Goal: Check status: Check status

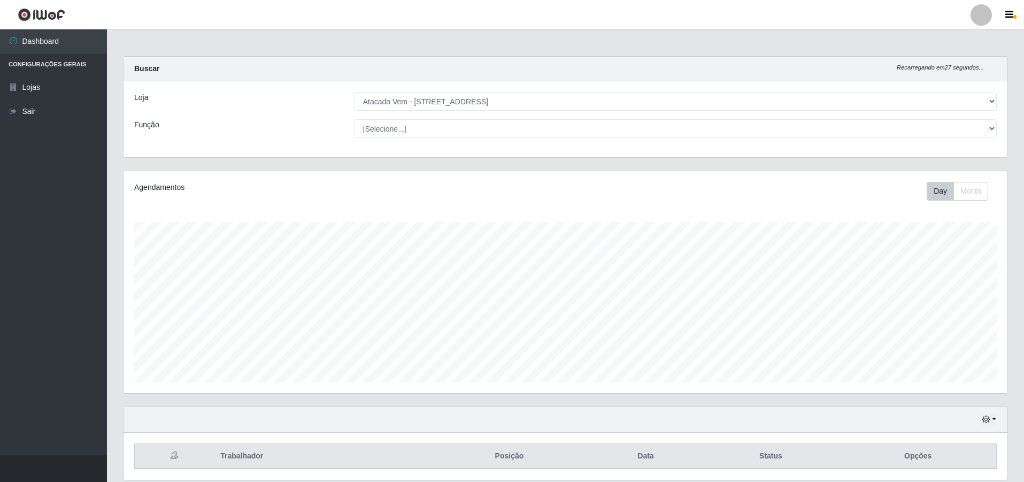
select select "461"
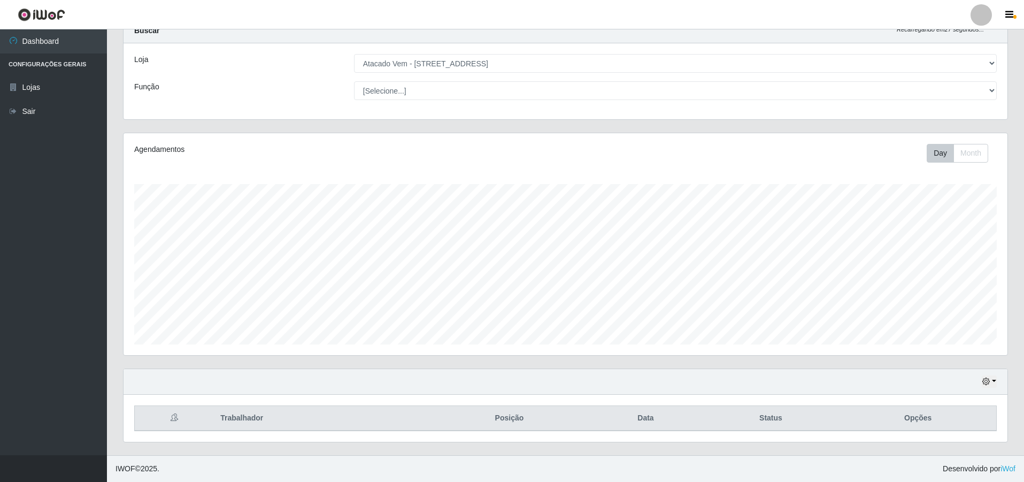
scroll to position [222, 884]
click at [980, 384] on div "Hoje 1 dia 3 dias 1 Semana Não encerrados" at bounding box center [566, 382] width 884 height 26
click at [984, 382] on icon "button" at bounding box center [985, 381] width 7 height 7
click at [951, 342] on button "1 Semana" at bounding box center [954, 341] width 84 height 22
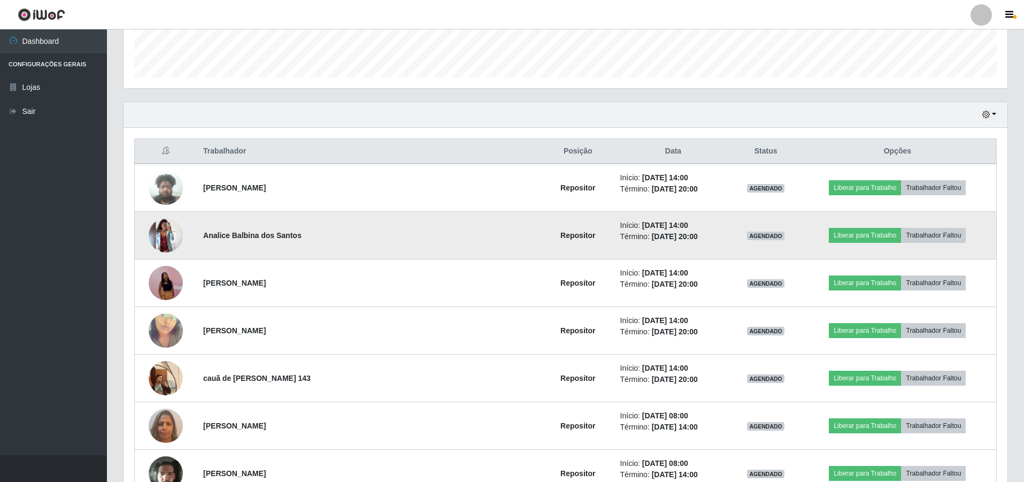
scroll to position [305, 0]
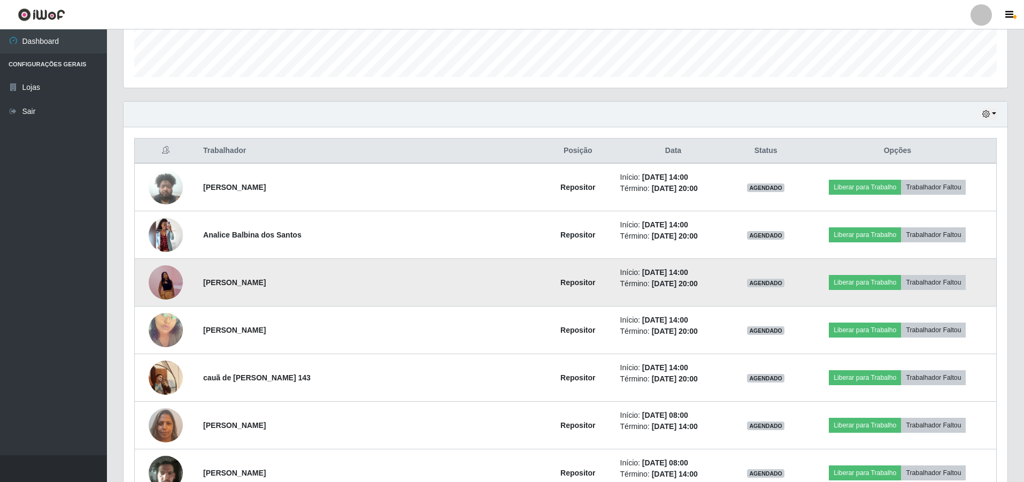
click at [175, 276] on img at bounding box center [166, 282] width 34 height 74
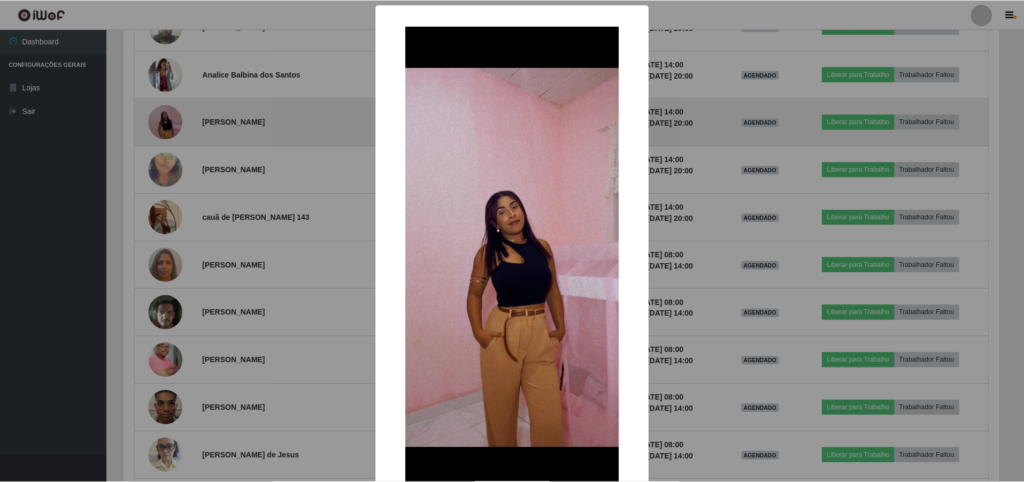
scroll to position [222, 879]
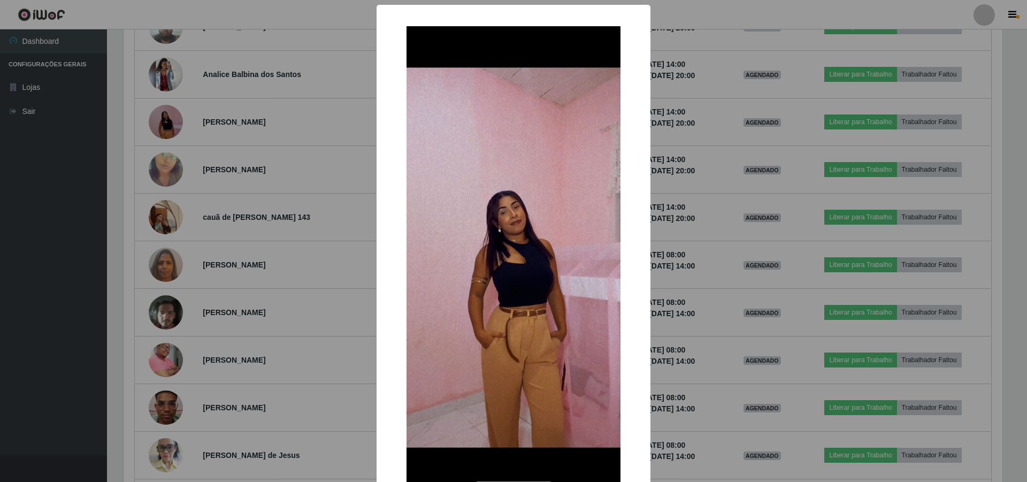
click at [258, 206] on div "× OK Cancel" at bounding box center [513, 241] width 1027 height 482
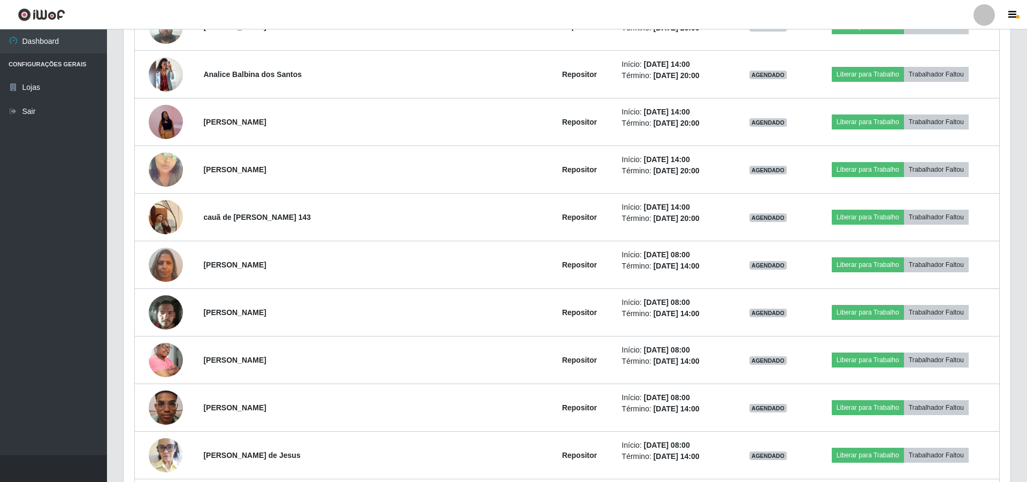
scroll to position [222, 884]
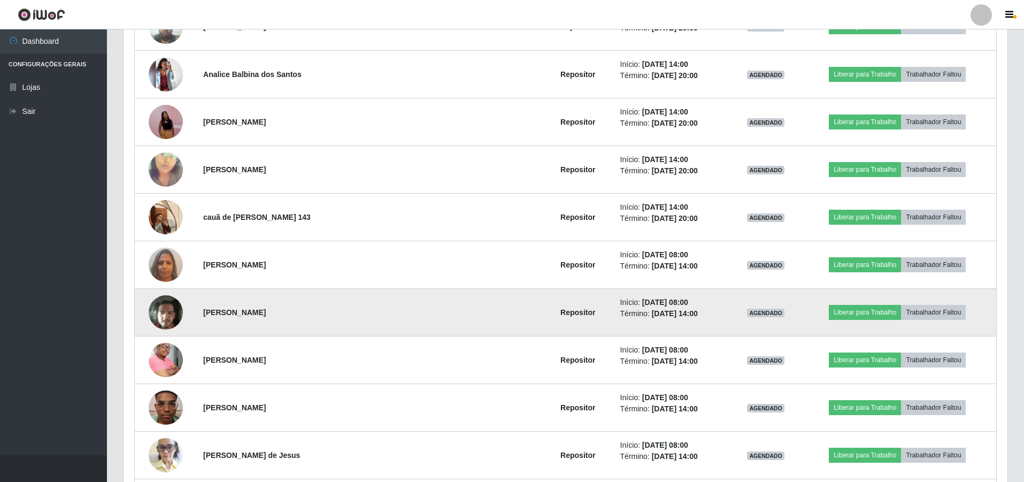
click at [175, 307] on img at bounding box center [166, 312] width 34 height 46
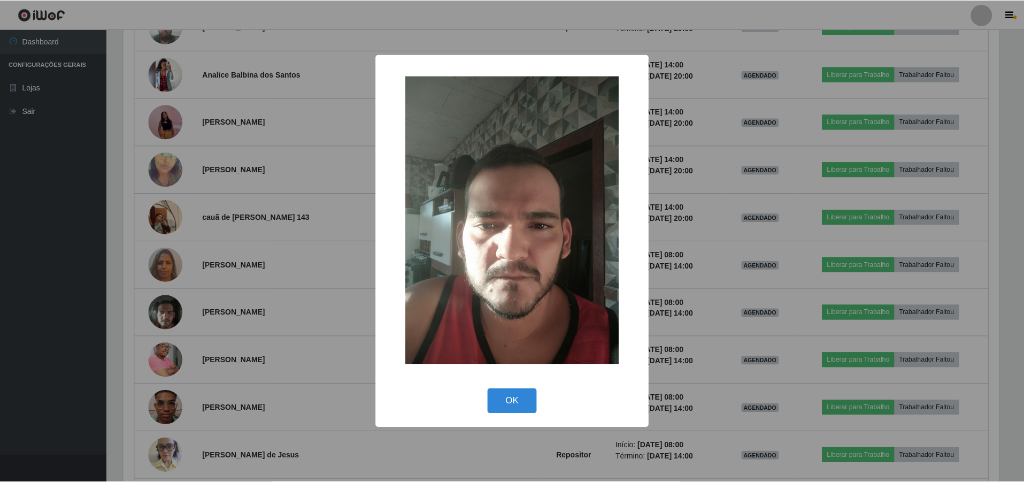
scroll to position [222, 879]
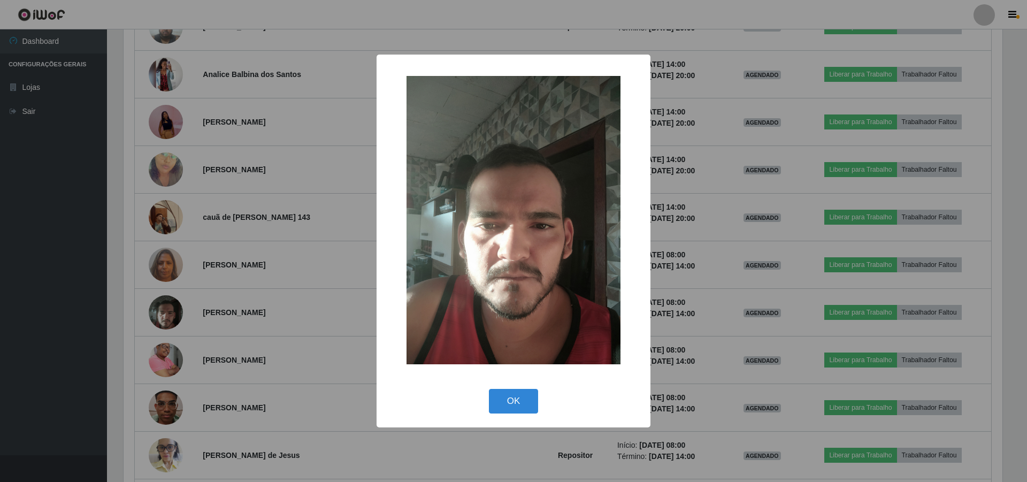
click at [206, 233] on div "× OK Cancel" at bounding box center [513, 241] width 1027 height 482
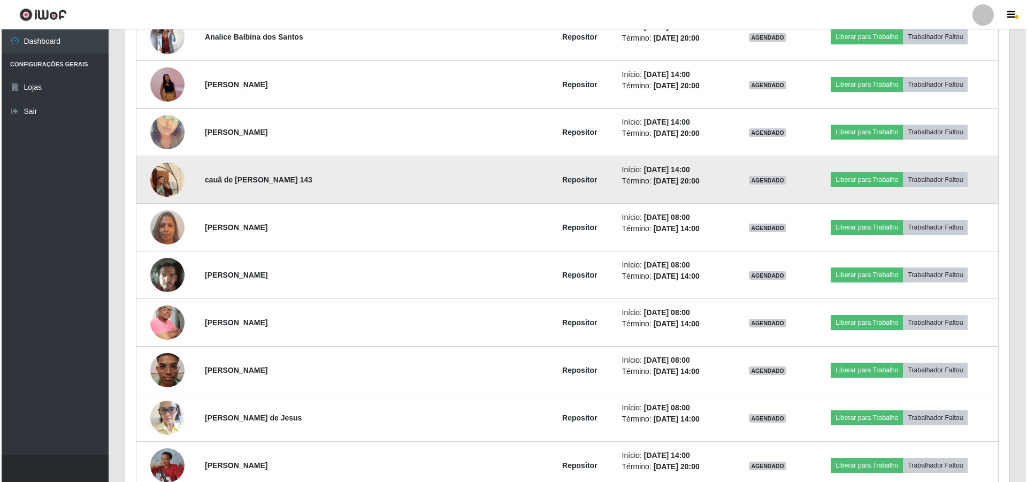
scroll to position [519, 0]
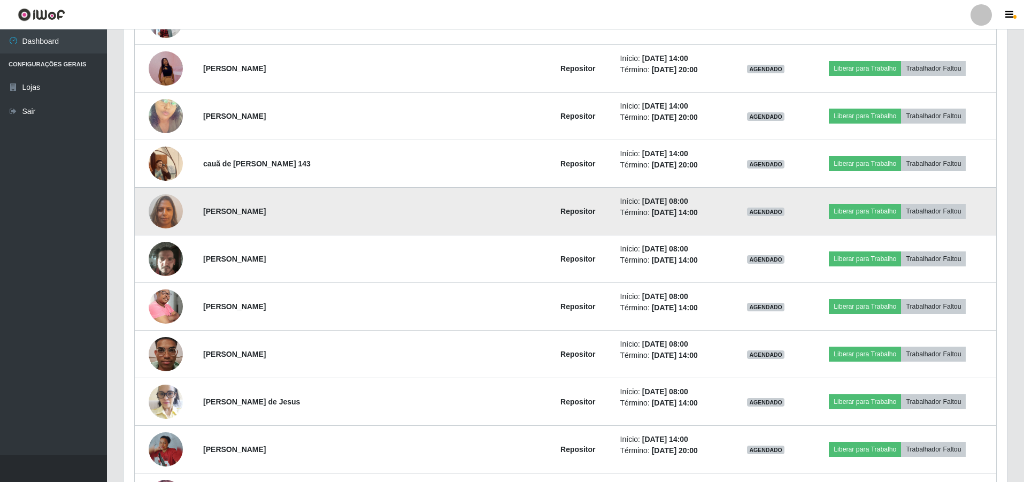
click at [172, 213] on img at bounding box center [166, 210] width 34 height 45
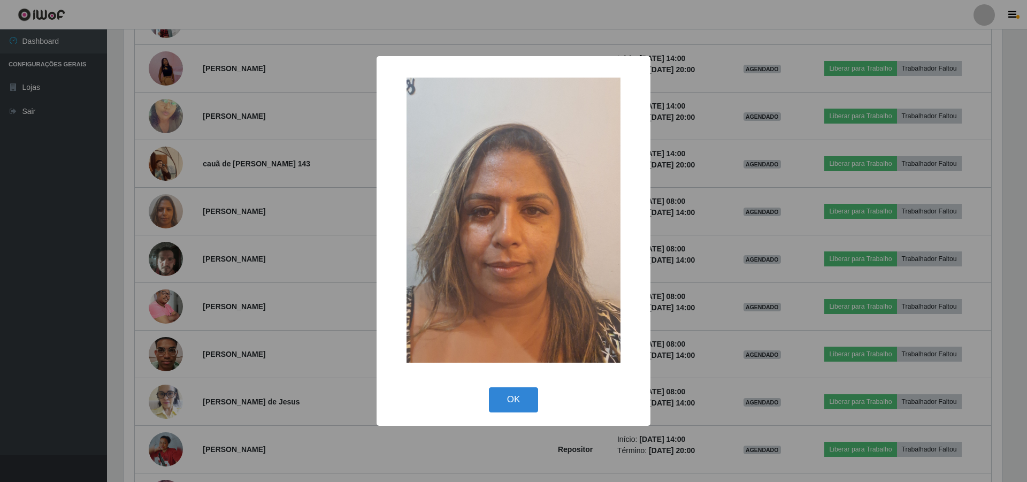
click at [181, 206] on div "× OK Cancel" at bounding box center [513, 241] width 1027 height 482
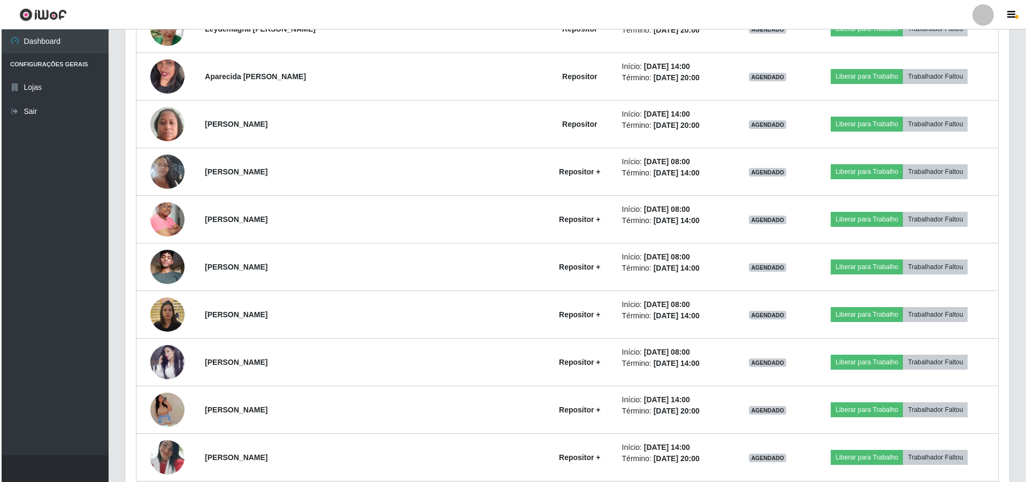
scroll to position [1054, 0]
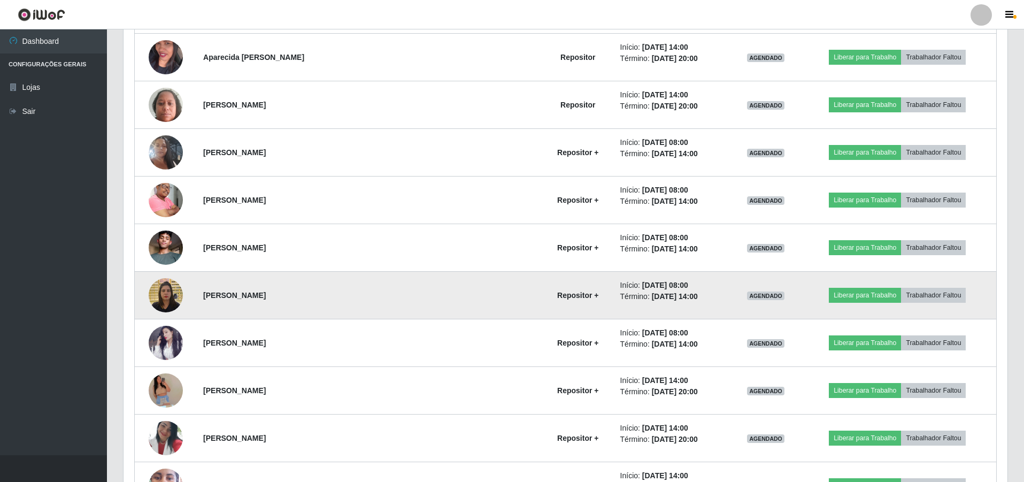
click at [190, 294] on td at bounding box center [166, 296] width 63 height 48
click at [183, 294] on img at bounding box center [166, 294] width 34 height 45
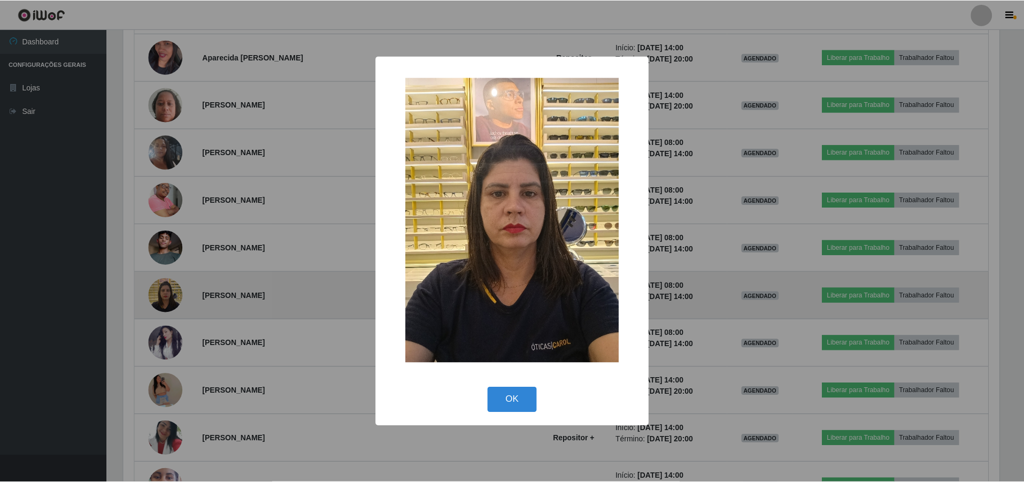
scroll to position [222, 879]
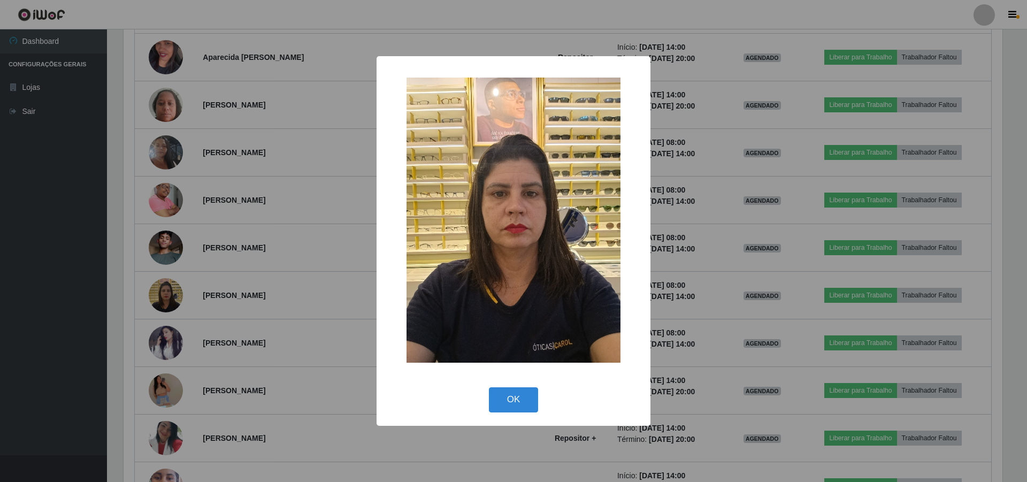
click at [210, 276] on div "× OK Cancel" at bounding box center [513, 241] width 1027 height 482
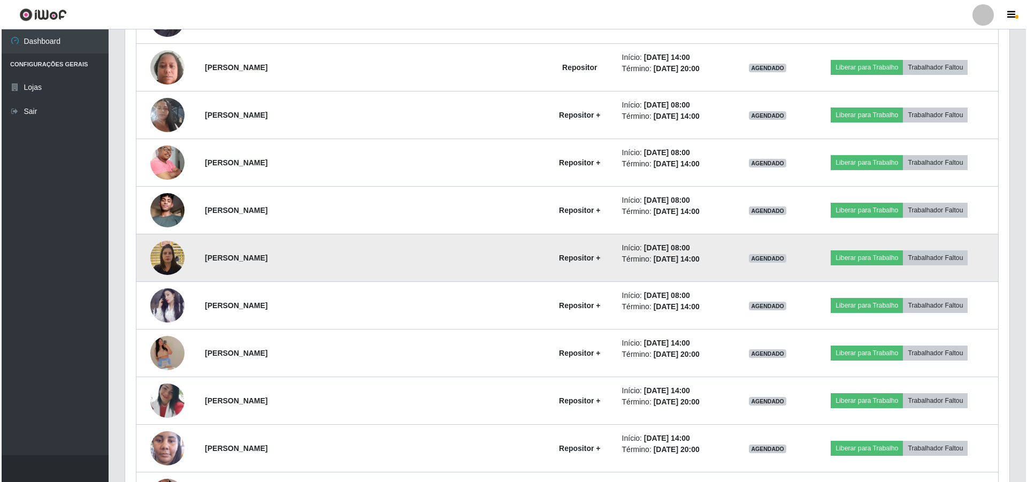
scroll to position [1161, 0]
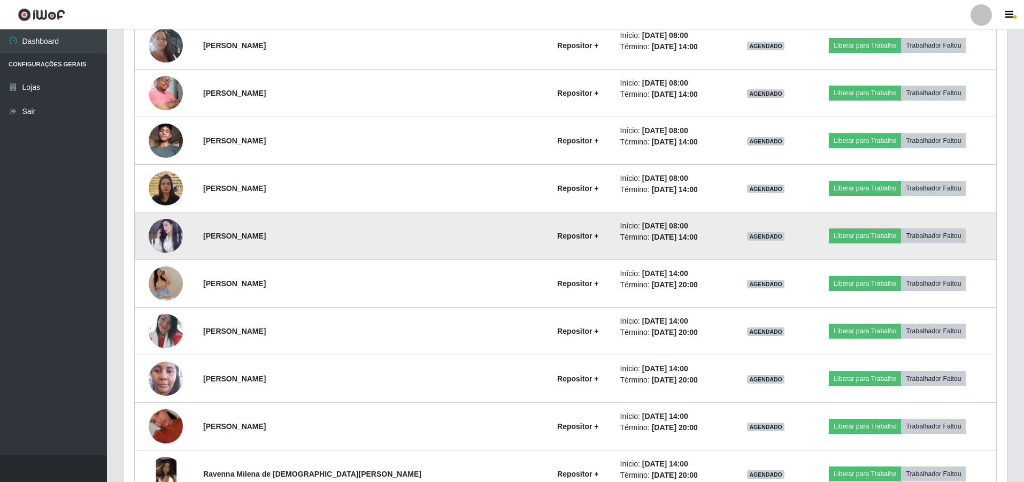
click at [175, 237] on img at bounding box center [166, 236] width 34 height 34
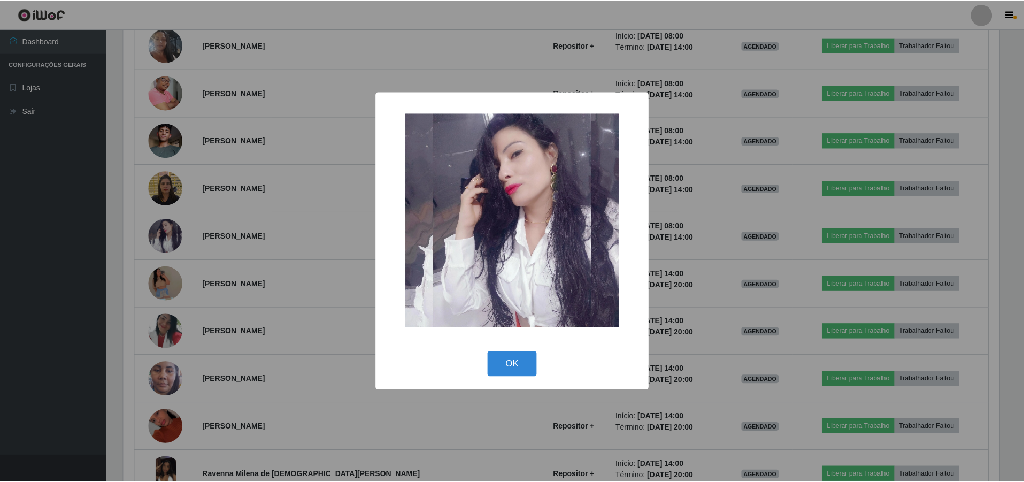
scroll to position [222, 879]
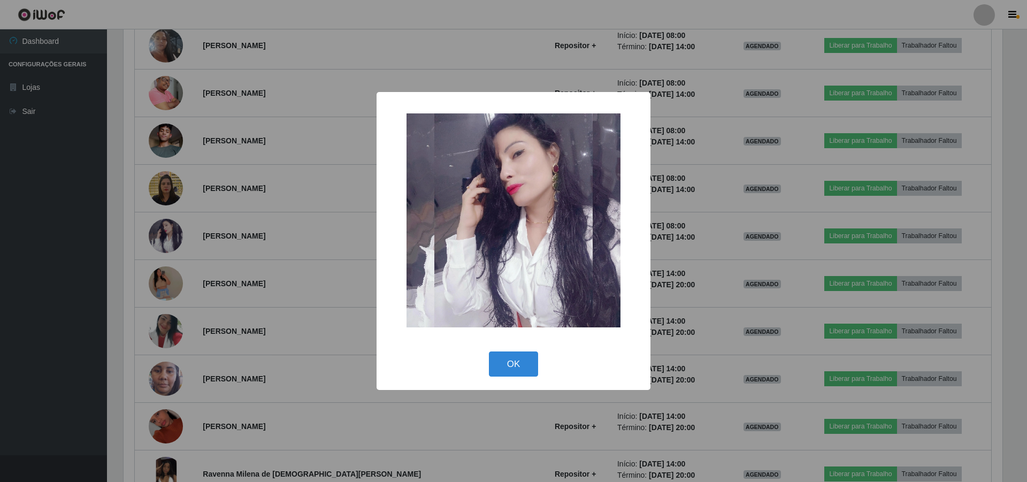
click at [213, 220] on div "× OK Cancel" at bounding box center [513, 241] width 1027 height 482
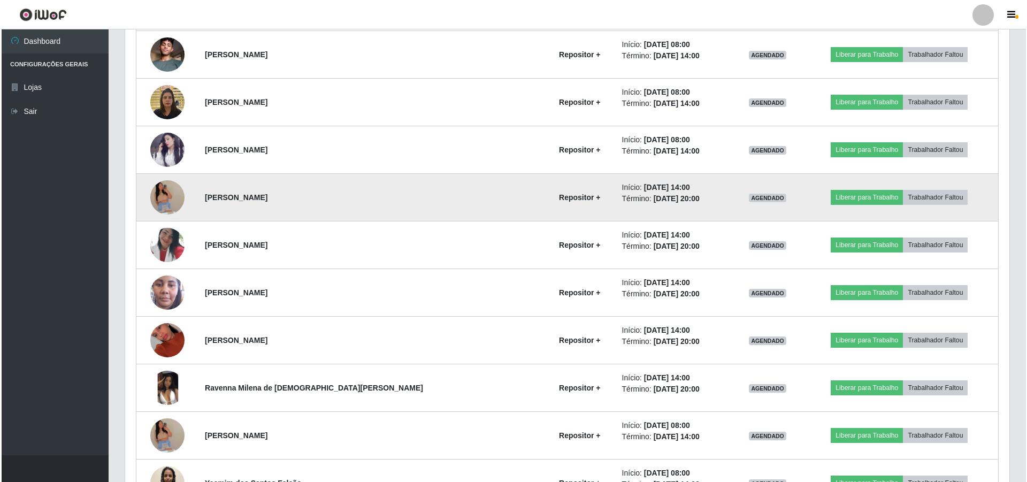
scroll to position [1268, 0]
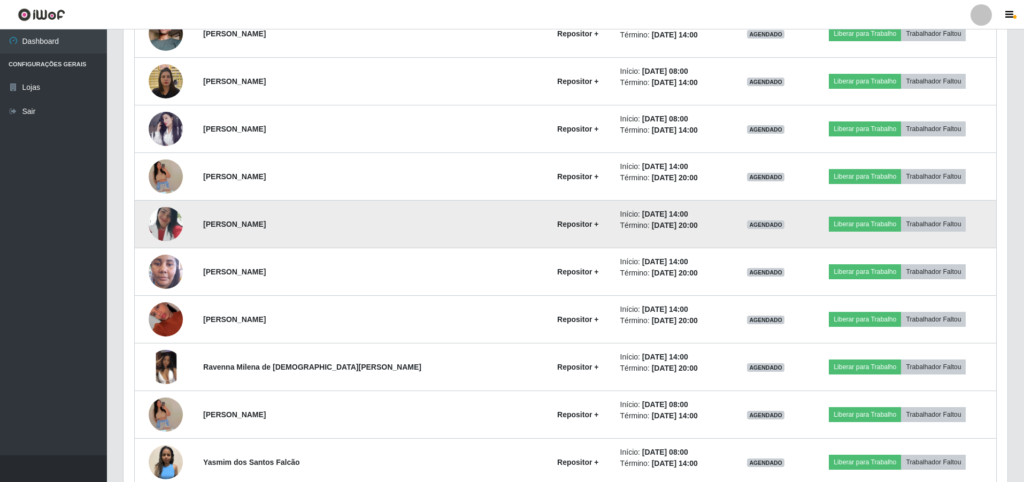
click at [172, 236] on img at bounding box center [166, 224] width 34 height 61
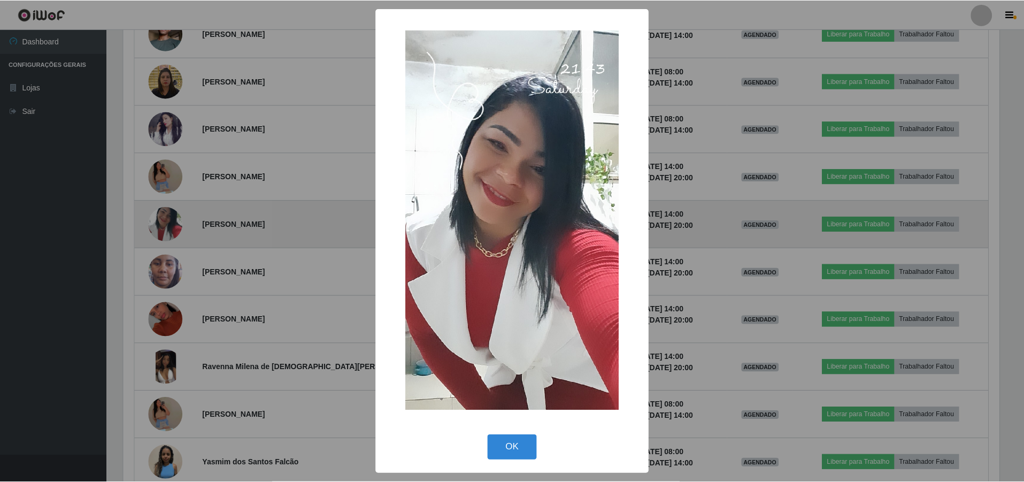
scroll to position [222, 879]
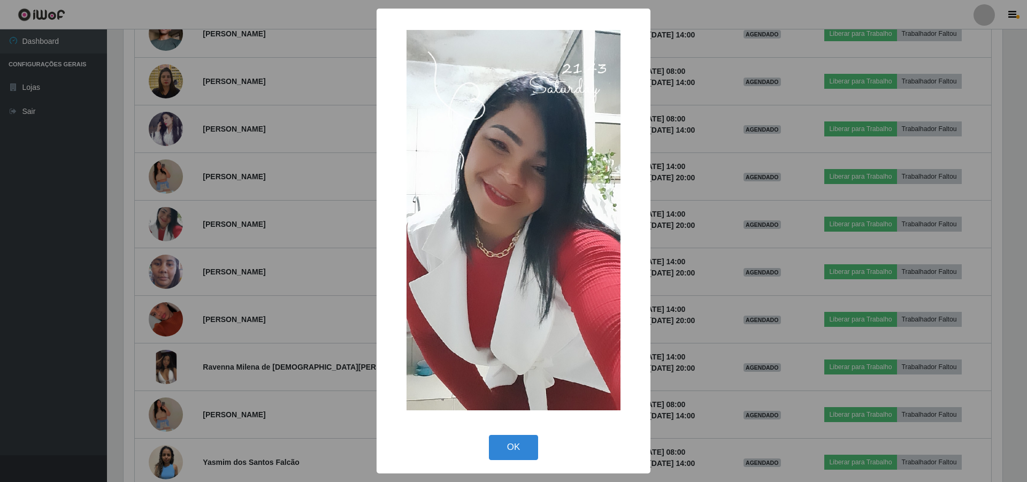
click at [201, 218] on div "× OK Cancel" at bounding box center [513, 241] width 1027 height 482
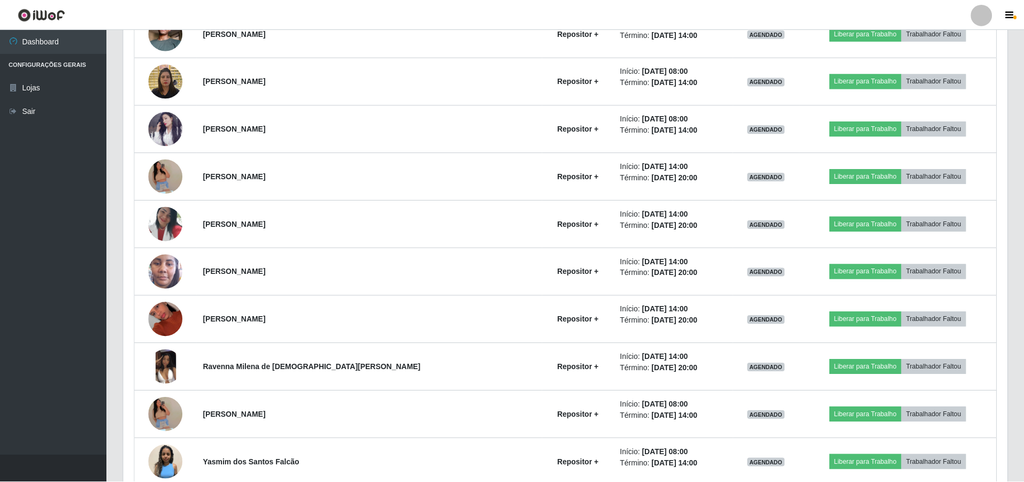
scroll to position [534493, 533831]
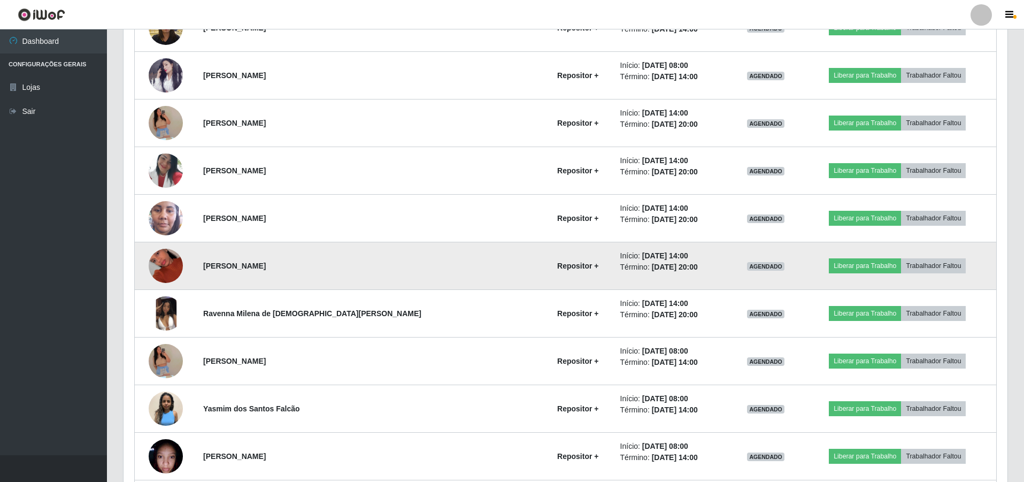
click at [163, 258] on img at bounding box center [166, 265] width 34 height 45
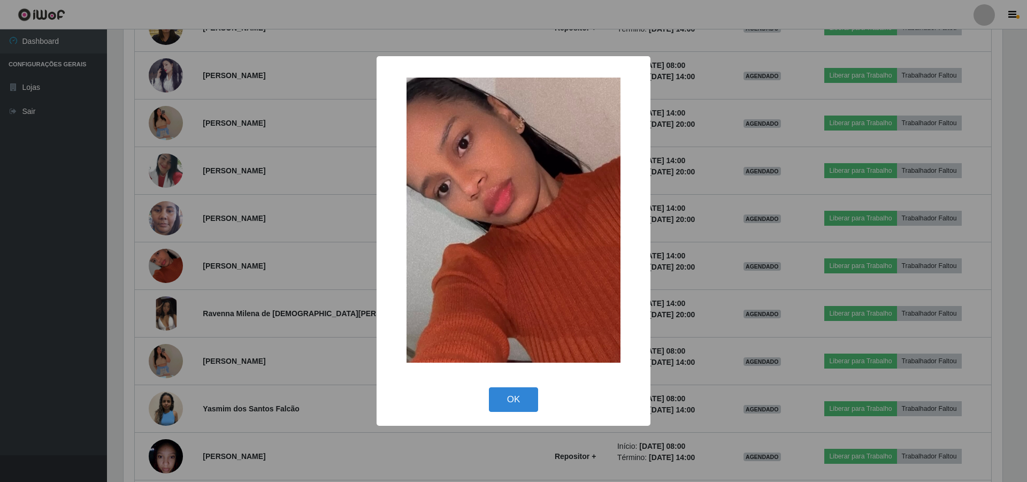
click at [187, 228] on div "× OK Cancel" at bounding box center [513, 241] width 1027 height 482
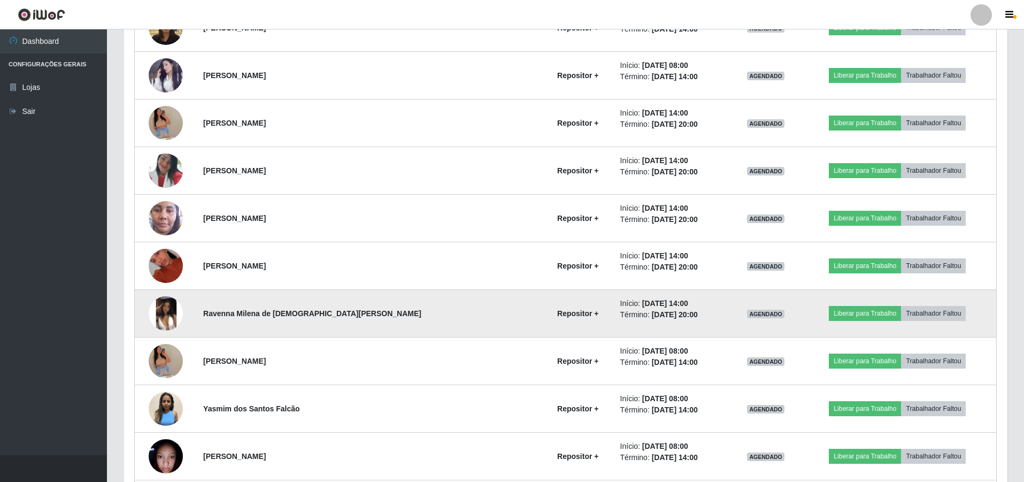
click at [170, 312] on img at bounding box center [166, 313] width 34 height 34
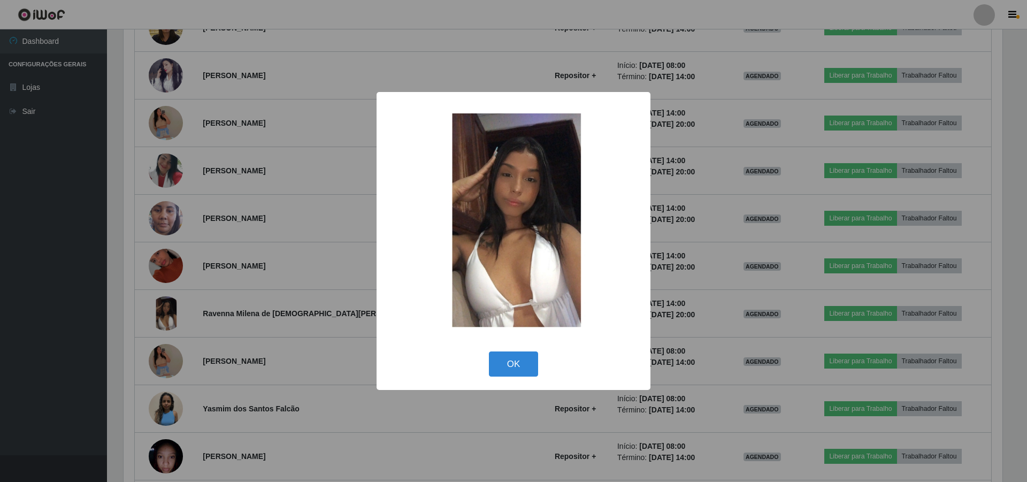
click at [198, 234] on div "× OK Cancel" at bounding box center [513, 241] width 1027 height 482
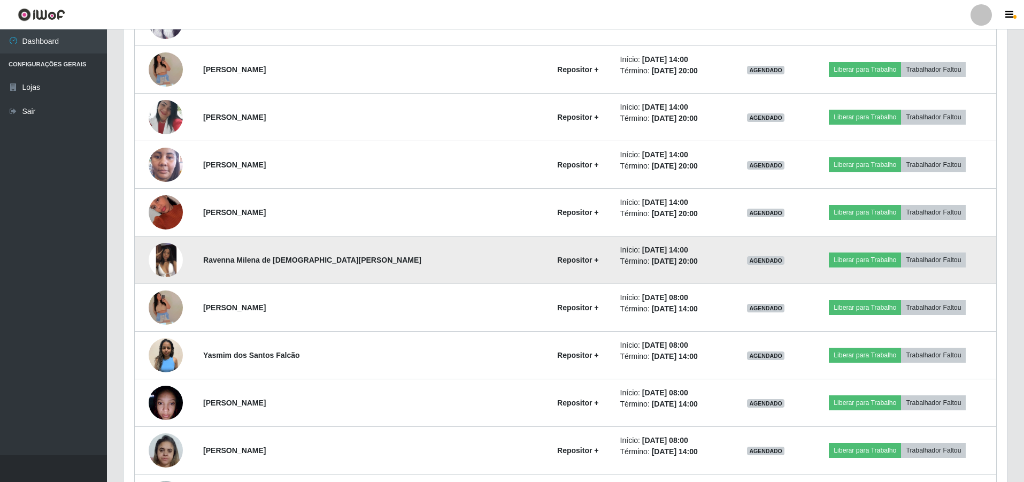
click at [176, 263] on img at bounding box center [166, 260] width 34 height 34
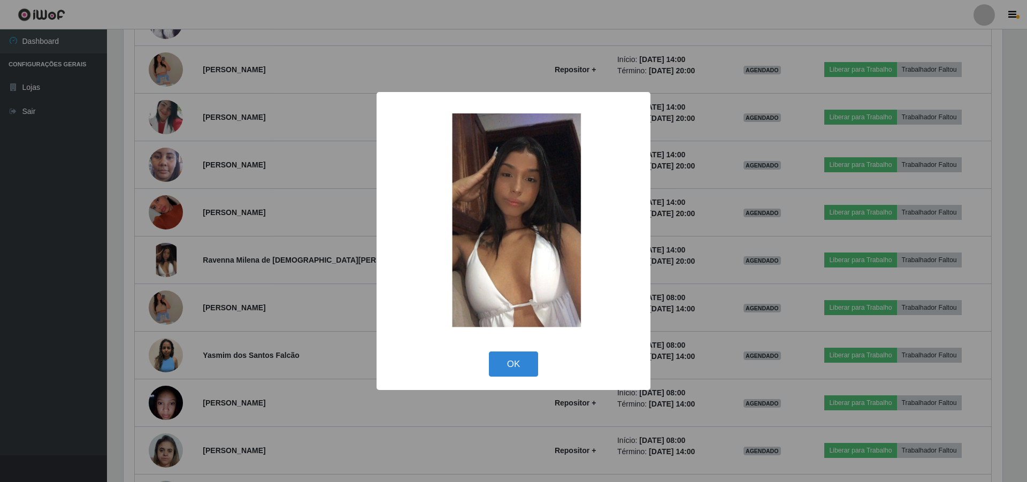
click at [211, 210] on div "× OK Cancel" at bounding box center [513, 241] width 1027 height 482
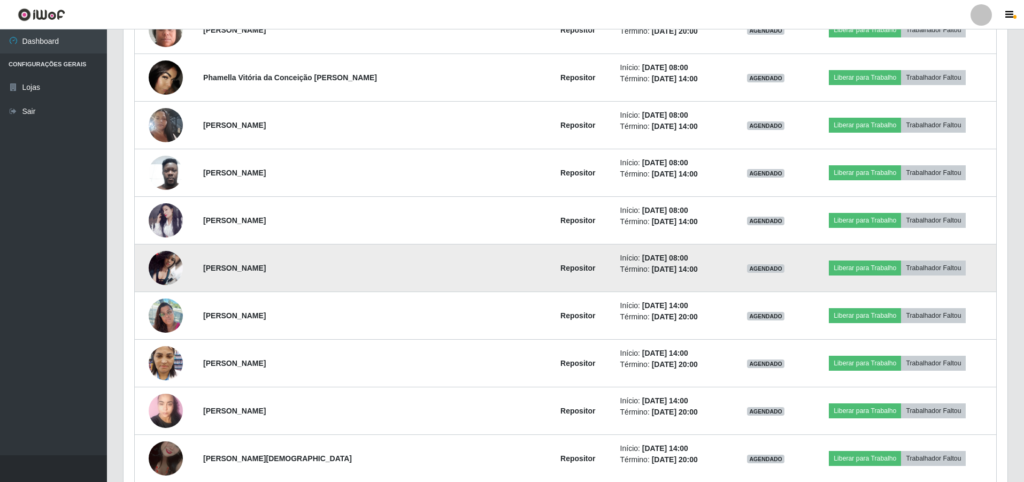
click at [180, 272] on img at bounding box center [166, 268] width 34 height 34
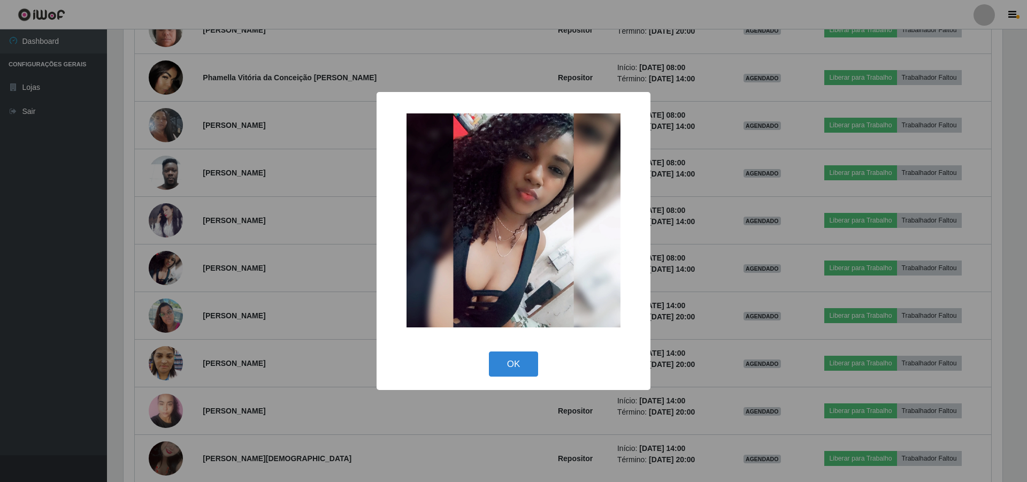
click at [205, 232] on div "× OK Cancel" at bounding box center [513, 241] width 1027 height 482
